Goal: Task Accomplishment & Management: Manage account settings

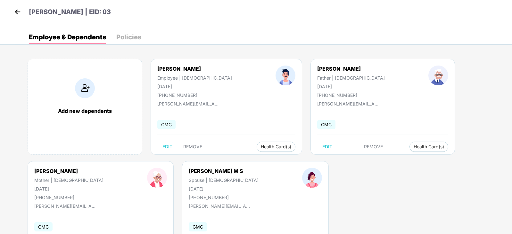
scroll to position [4, 0]
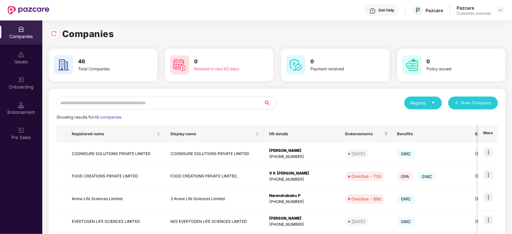
click at [99, 105] on input "text" at bounding box center [159, 103] width 207 height 13
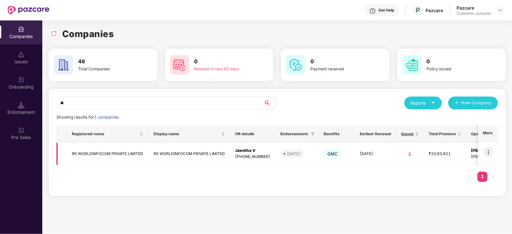
type input "**"
click at [489, 152] on img at bounding box center [488, 152] width 9 height 9
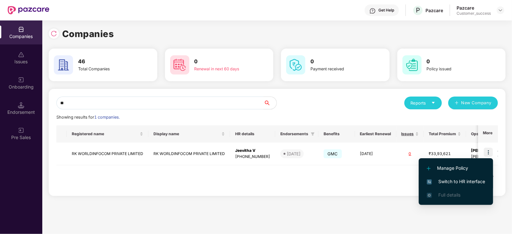
click at [468, 178] on span "Switch to HR interface" at bounding box center [456, 181] width 58 height 7
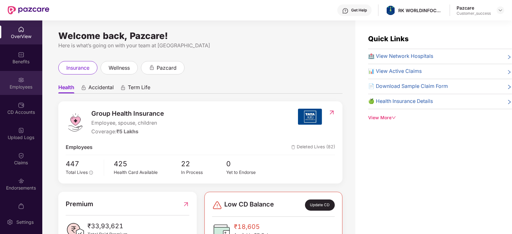
click at [22, 82] on img at bounding box center [21, 80] width 6 height 6
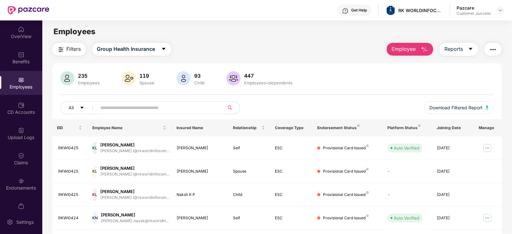
click at [122, 108] on input "text" at bounding box center [158, 108] width 115 height 10
paste input "********"
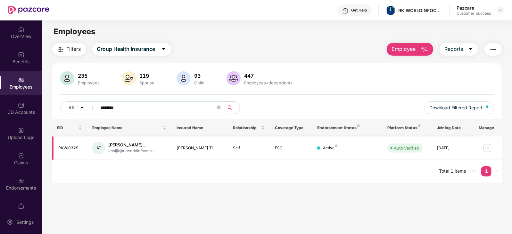
type input "********"
click at [487, 147] on img at bounding box center [487, 148] width 10 height 10
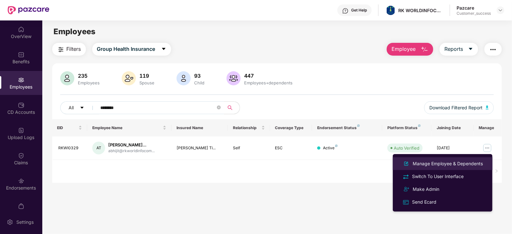
click at [452, 165] on div "Manage Employee & Dependents" at bounding box center [447, 163] width 73 height 7
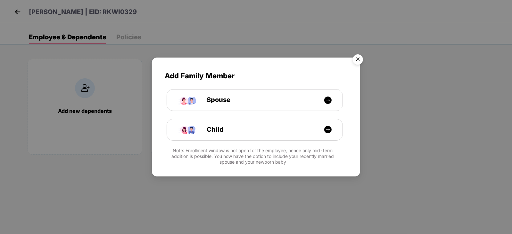
click at [359, 58] on img "Close" at bounding box center [358, 61] width 18 height 18
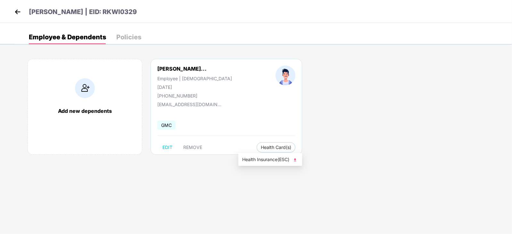
click at [298, 162] on img at bounding box center [295, 160] width 6 height 6
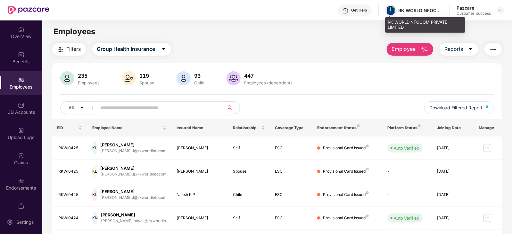
click at [393, 8] on img at bounding box center [390, 10] width 9 height 9
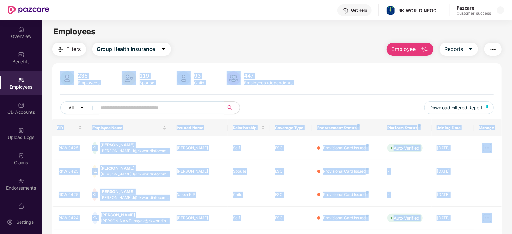
drag, startPoint x: 404, startPoint y: 26, endPoint x: 384, endPoint y: 22, distance: 20.0
click at [384, 22] on div "Get Help RK WORLDINFOCOM PRIVATE LIMITED Pazcare Customer_success OverView Bene…" at bounding box center [256, 117] width 512 height 234
click at [391, 8] on img at bounding box center [390, 10] width 9 height 9
click at [389, 8] on img at bounding box center [390, 10] width 9 height 9
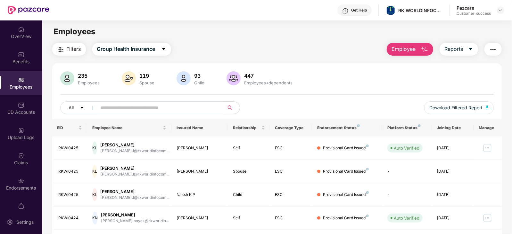
click at [278, 10] on div "Get Help RK WORLDINFOCOM PRIVATE LIMITED Pazcare Customer_success" at bounding box center [276, 10] width 455 height 21
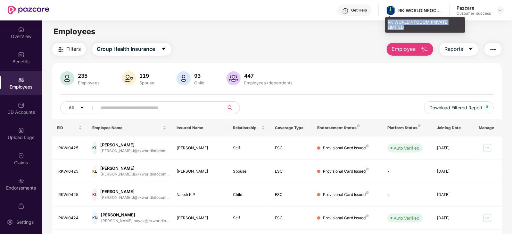
drag, startPoint x: 388, startPoint y: 22, endPoint x: 407, endPoint y: 28, distance: 20.0
click at [407, 28] on div "RK WORLDINFOCOM PRIVATE LIMITED" at bounding box center [425, 24] width 80 height 15
copy div "RK WORLDINFOCOM PRIVATE LIMITED"
